Goal: Task Accomplishment & Management: Manage account settings

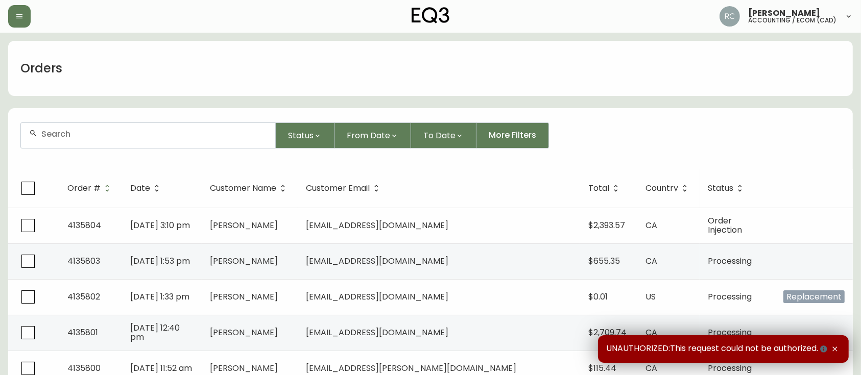
click at [191, 142] on div at bounding box center [148, 135] width 254 height 25
paste input "4135548"
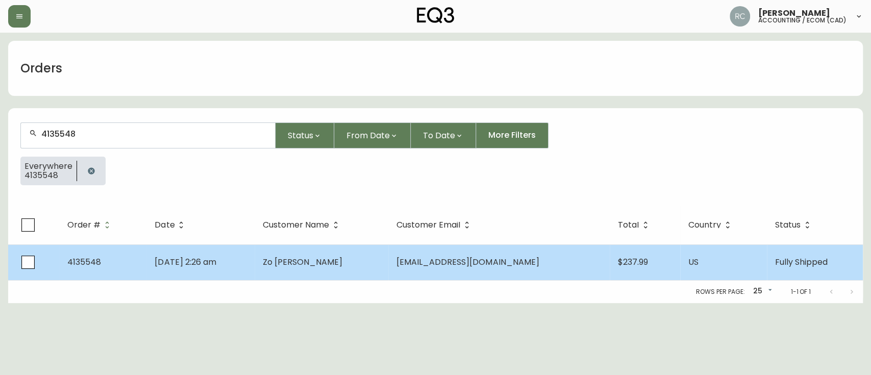
type input "4135548"
click at [388, 265] on td "Zo [PERSON_NAME]" at bounding box center [322, 263] width 134 height 36
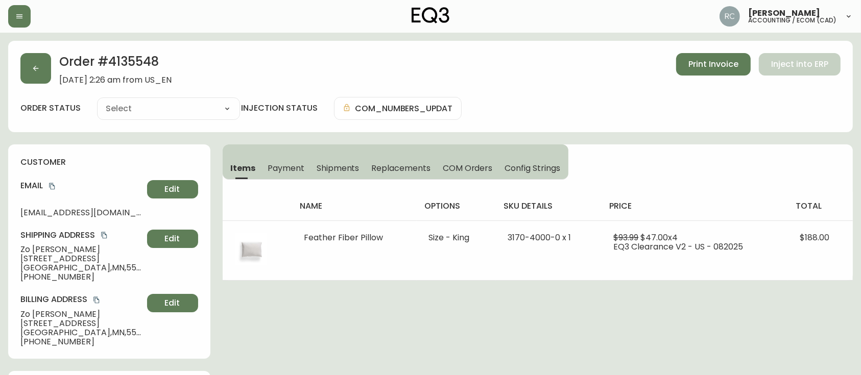
type input "Fully Shipped"
select select "FULLY_SHIPPED"
click at [288, 164] on span "Payment" at bounding box center [285, 168] width 37 height 11
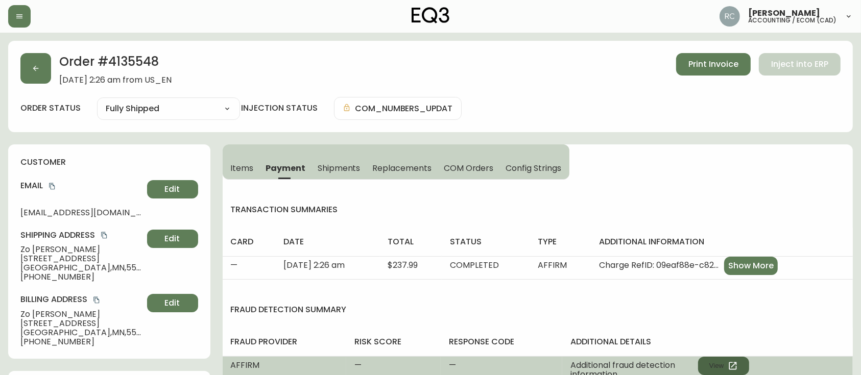
click at [720, 365] on button "View" at bounding box center [723, 366] width 51 height 18
click at [719, 372] on button "View" at bounding box center [723, 366] width 51 height 18
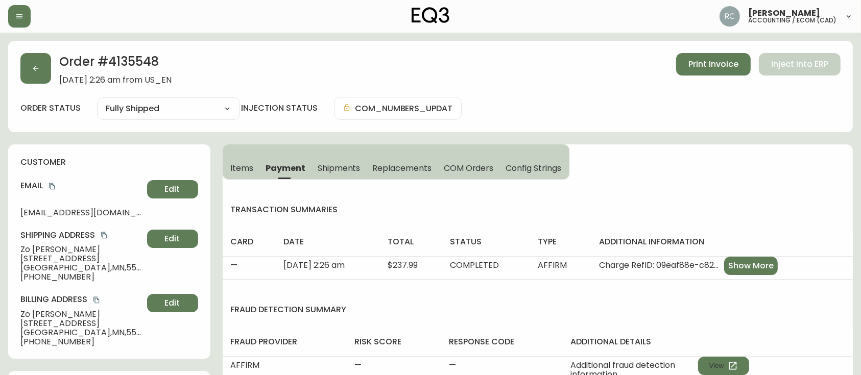
click at [249, 166] on span "Items" at bounding box center [242, 168] width 23 height 11
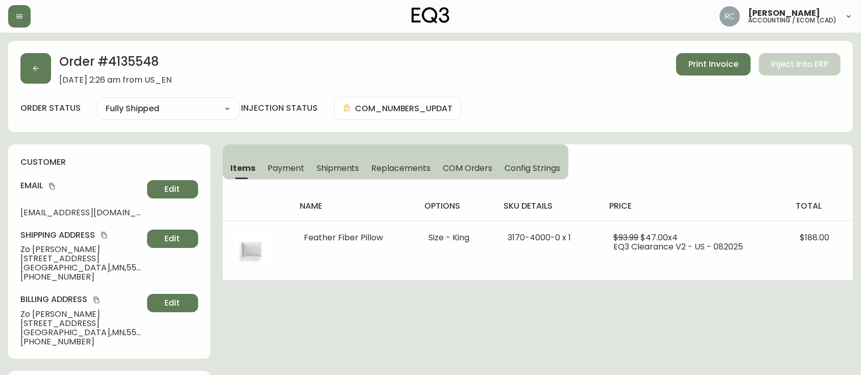
click at [284, 161] on button "Payment" at bounding box center [285, 168] width 49 height 22
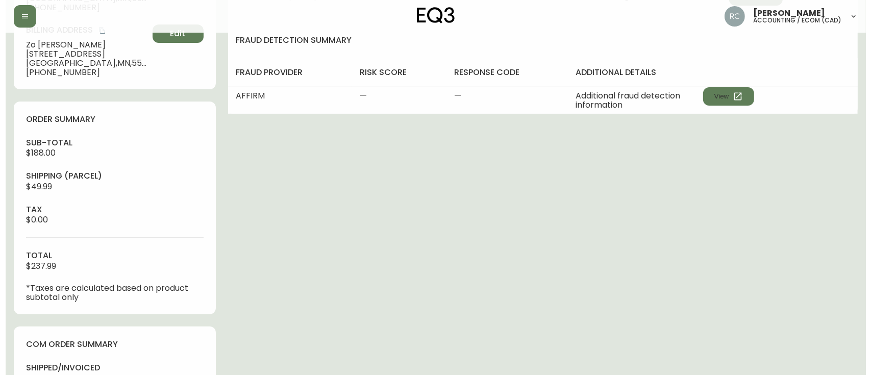
scroll to position [554, 0]
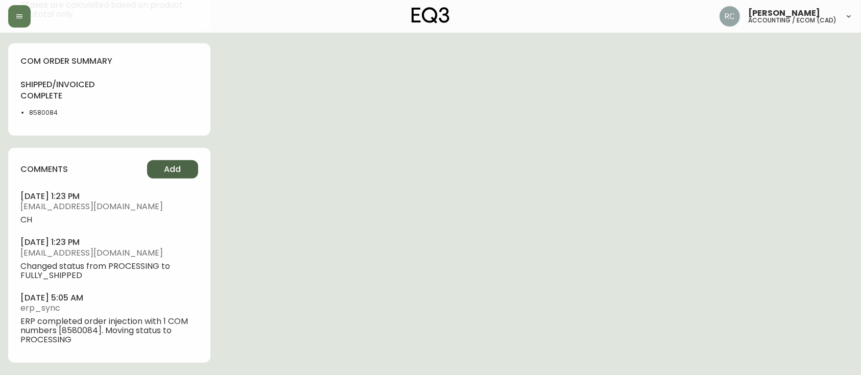
click at [183, 177] on button "Add" at bounding box center [172, 169] width 51 height 18
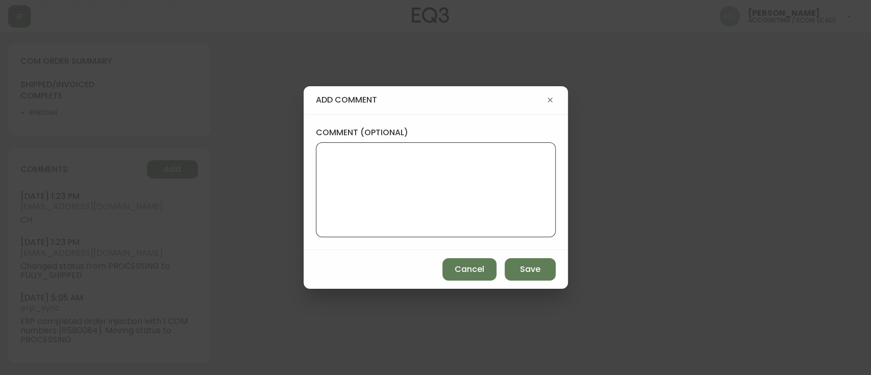
click at [391, 195] on textarea "comment (optional)" at bounding box center [436, 190] width 223 height 82
paste textarea "ECOM RETURN TICKET# 839728 ECOM ORD# 4135548 RTN# 316442619 (still open but [PE…"
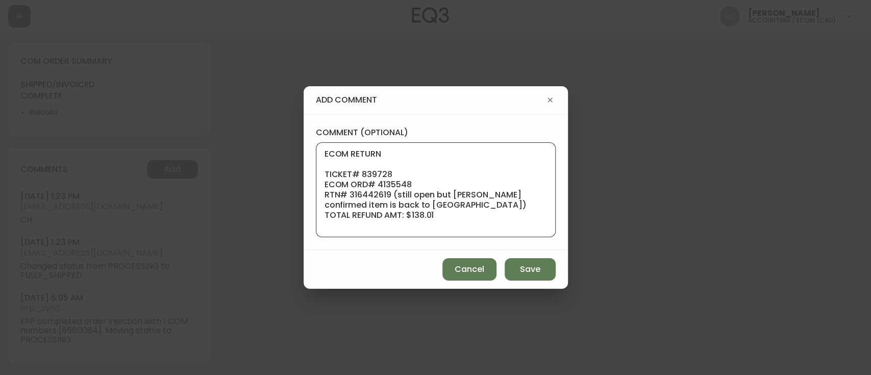
scroll to position [71, 0]
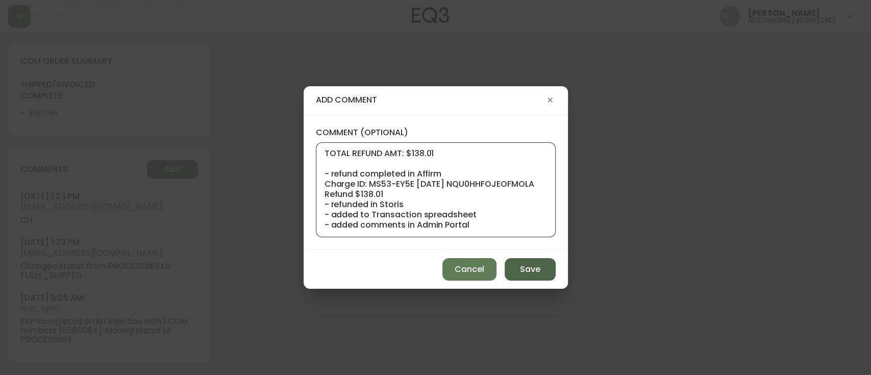
type textarea "ECOM RETURN TICKET# 839728 ECOM ORD# 4135548 RTN# 316442619 (still open but [PE…"
click at [535, 267] on span "Save" at bounding box center [530, 269] width 20 height 11
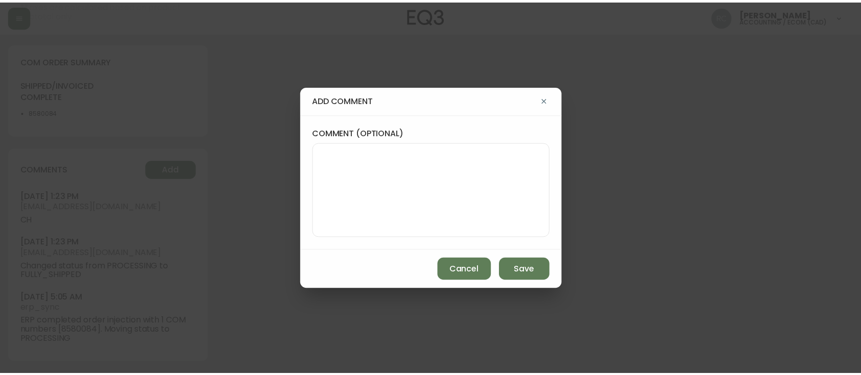
scroll to position [0, 0]
